Goal: Task Accomplishment & Management: Manage account settings

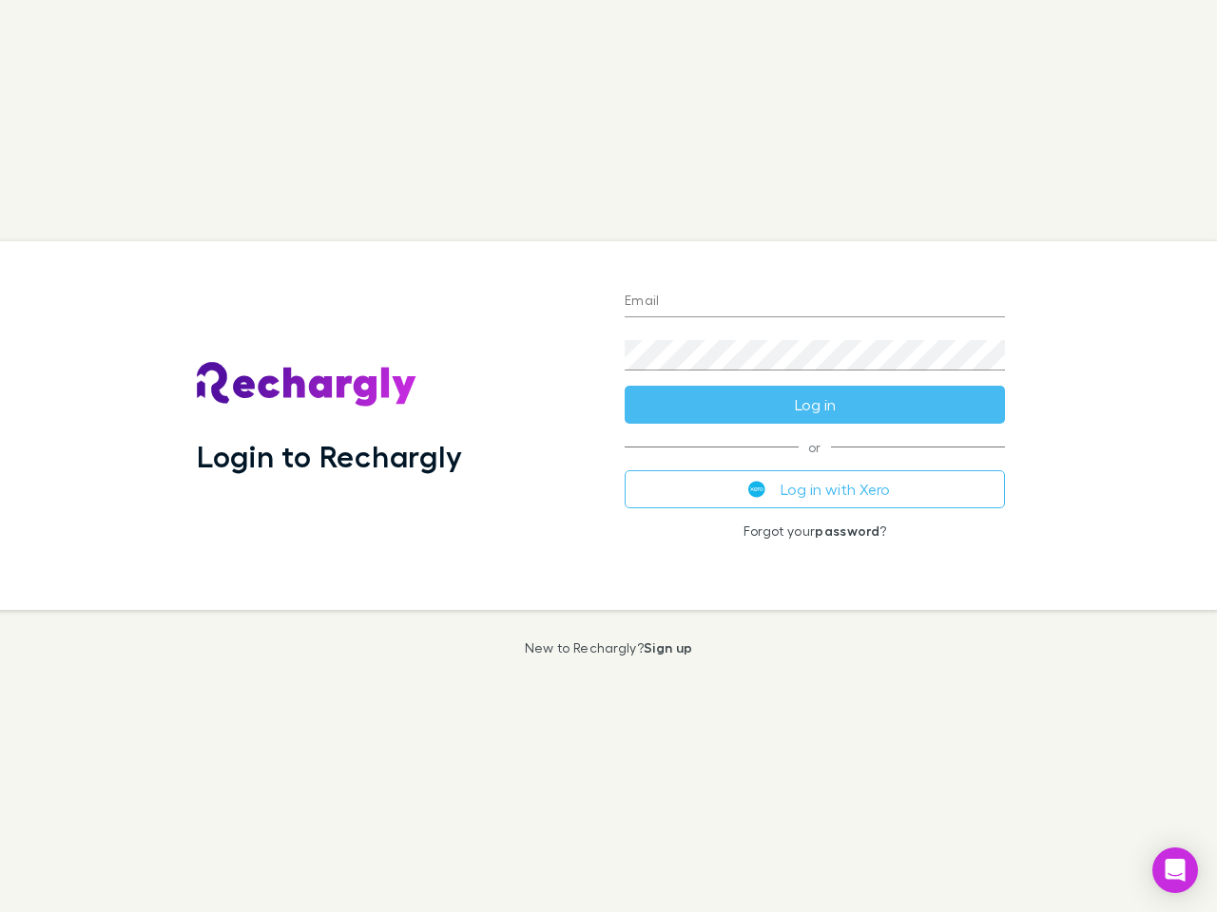
click at [608, 456] on div "Login to Rechargly" at bounding box center [396, 425] width 428 height 369
click at [814, 302] on input "Email" at bounding box center [814, 302] width 380 height 30
click at [814, 405] on form "Email Password Log in" at bounding box center [814, 348] width 380 height 152
click at [814, 489] on div "Email Password Log in or Log in with Xero Forgot your password ?" at bounding box center [814, 425] width 411 height 369
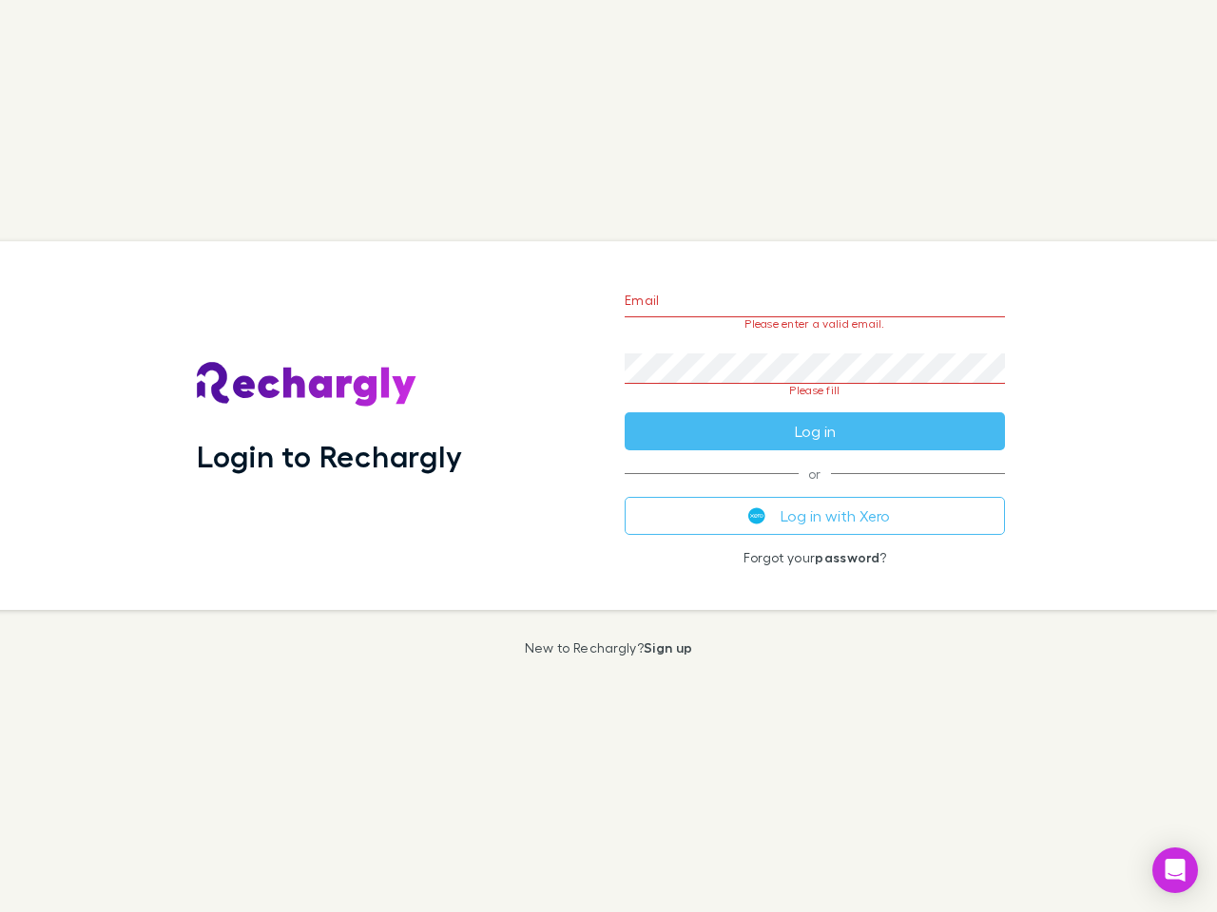
click at [1175, 871] on icon "Open Intercom Messenger" at bounding box center [1175, 870] width 20 height 23
